Goal: Complete application form

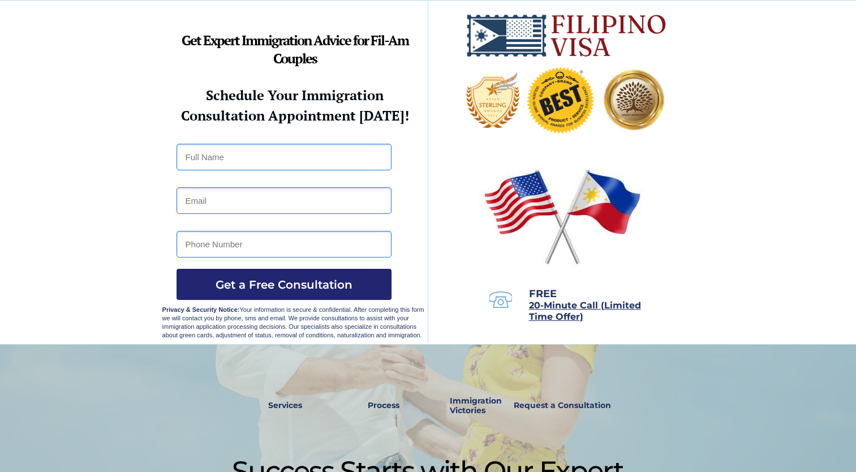
click at [198, 155] on input "text" at bounding box center [283, 157] width 215 height 27
type input "[PERSON_NAME]"
type input "[EMAIL_ADDRESS][DOMAIN_NAME]"
type input "09680075194"
click at [179, 288] on span "Get a Free Consultation" at bounding box center [283, 285] width 215 height 14
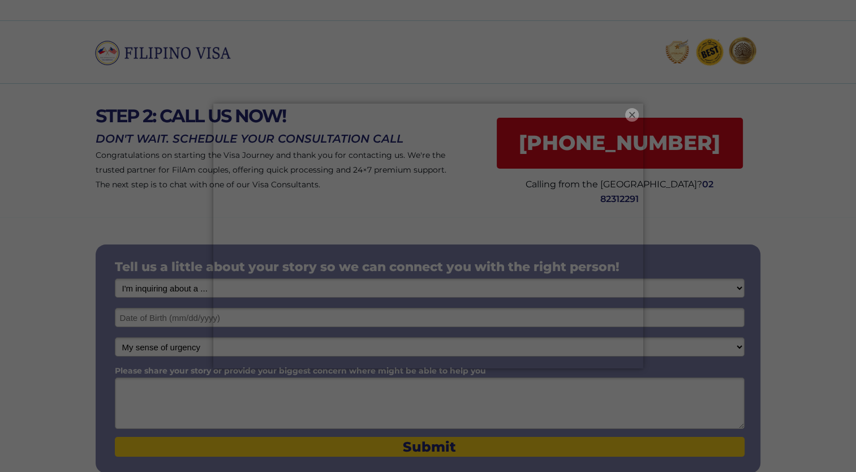
click at [628, 119] on button "×" at bounding box center [632, 115] width 14 height 14
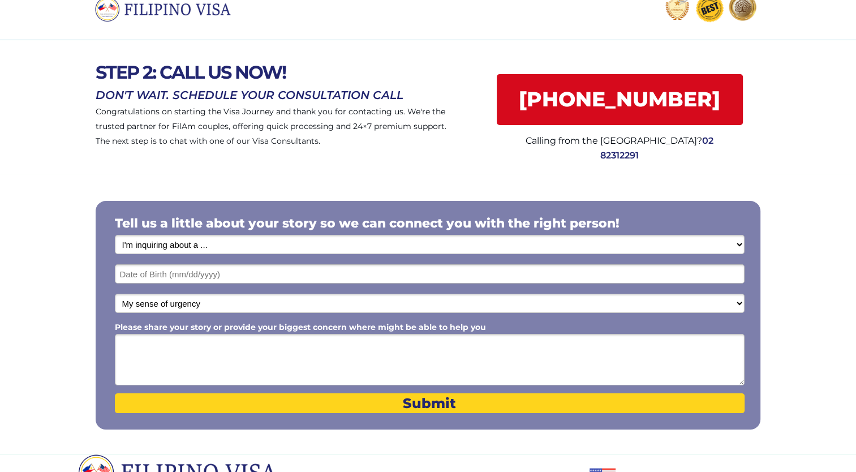
scroll to position [113, 0]
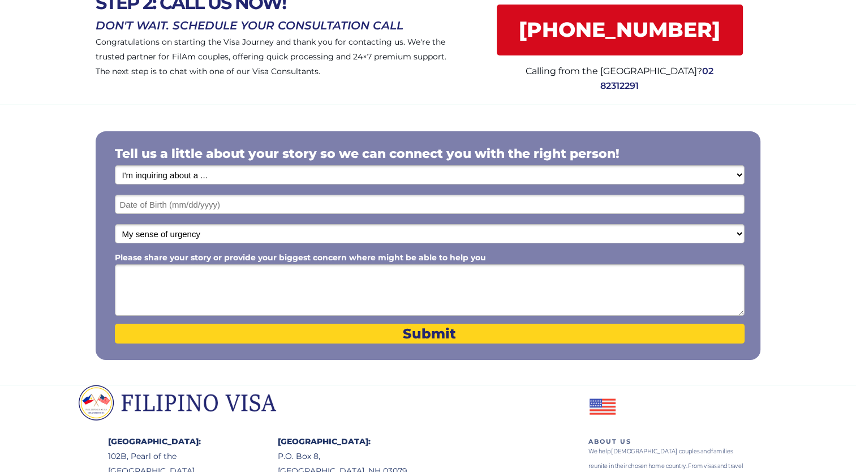
click at [274, 184] on div at bounding box center [428, 245] width 664 height 228
click at [278, 175] on select "I'm inquiring about a ... I don't know or other services Retirement Visa for Th…" at bounding box center [429, 174] width 629 height 19
select select "1800"
click at [115, 165] on select "I'm inquiring about a ... I don't know or other services Retirement Visa for Th…" at bounding box center [429, 174] width 629 height 19
click at [227, 200] on input "text" at bounding box center [429, 204] width 629 height 19
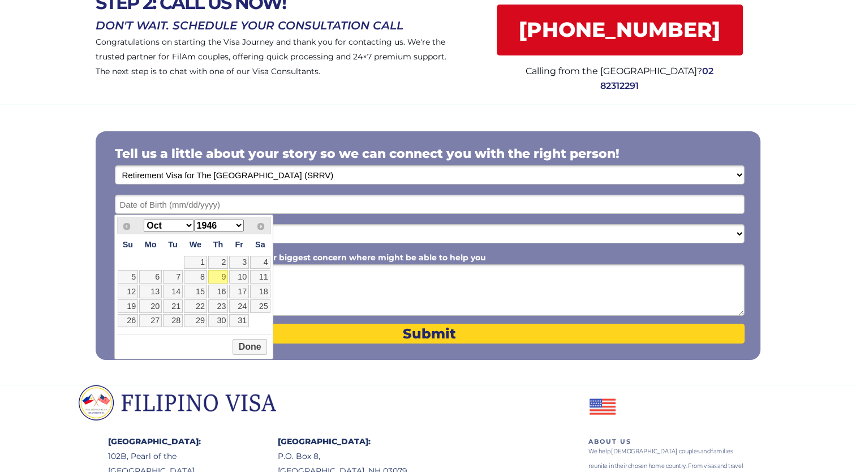
click at [219, 224] on select "1946 1947 1948 1949 1950 1951 1952 1953 1954 1955 1956 1957 1958 1959 1960 1961…" at bounding box center [219, 225] width 50 height 12
click at [167, 232] on div "Prev Next Jan Feb Mar Apr May Jun Jul Aug Sep Oct Nov Dec 1946 1947 1948 1949 1…" at bounding box center [194, 226] width 154 height 18
click at [168, 227] on select "Jan Feb Mar Apr May Jun Jul Aug Sep Oct Nov Dec" at bounding box center [169, 225] width 50 height 12
drag, startPoint x: 221, startPoint y: 304, endPoint x: 223, endPoint y: 323, distance: 18.8
click at [221, 304] on link "26" at bounding box center [218, 306] width 20 height 14
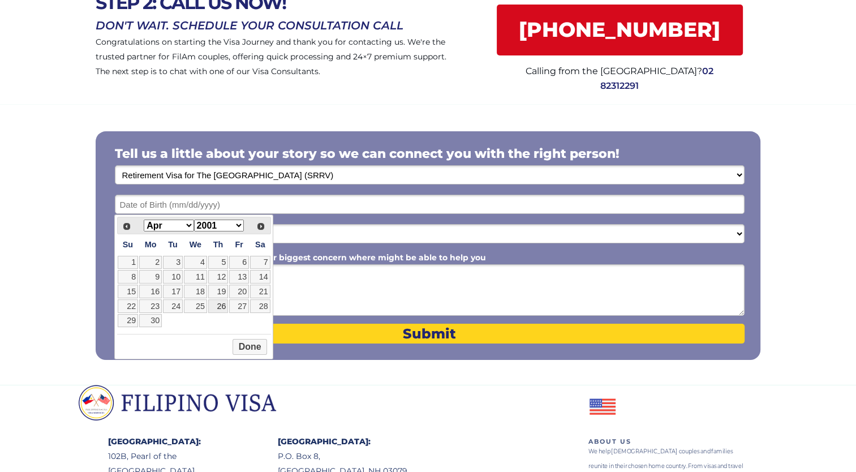
type input "04/26/2001"
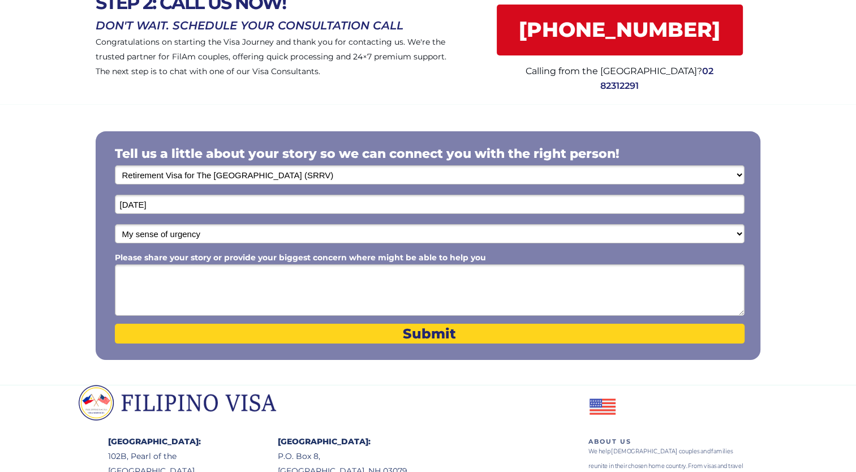
scroll to position [170, 0]
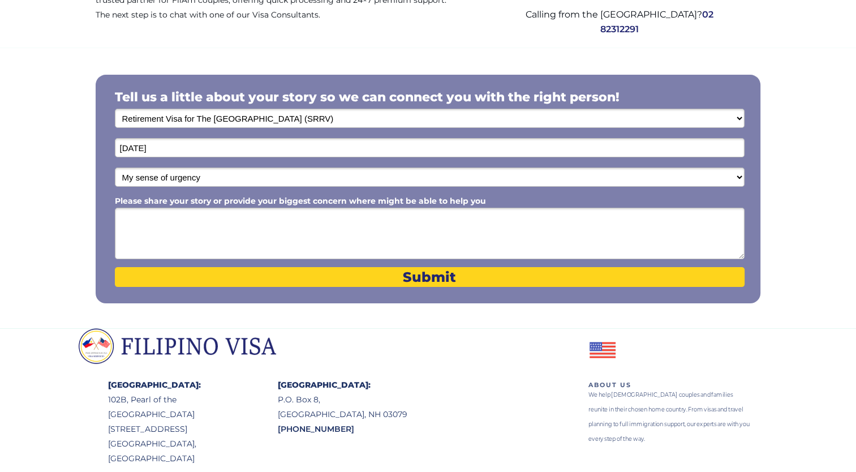
click at [245, 218] on textarea "Please share your story or provide your biggest concern where might be able to …" at bounding box center [429, 233] width 629 height 51
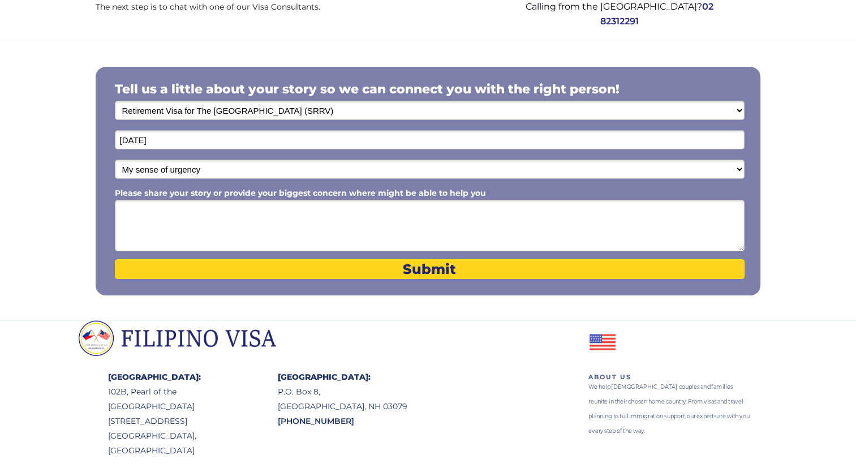
scroll to position [180, 0]
